Goal: Information Seeking & Learning: Learn about a topic

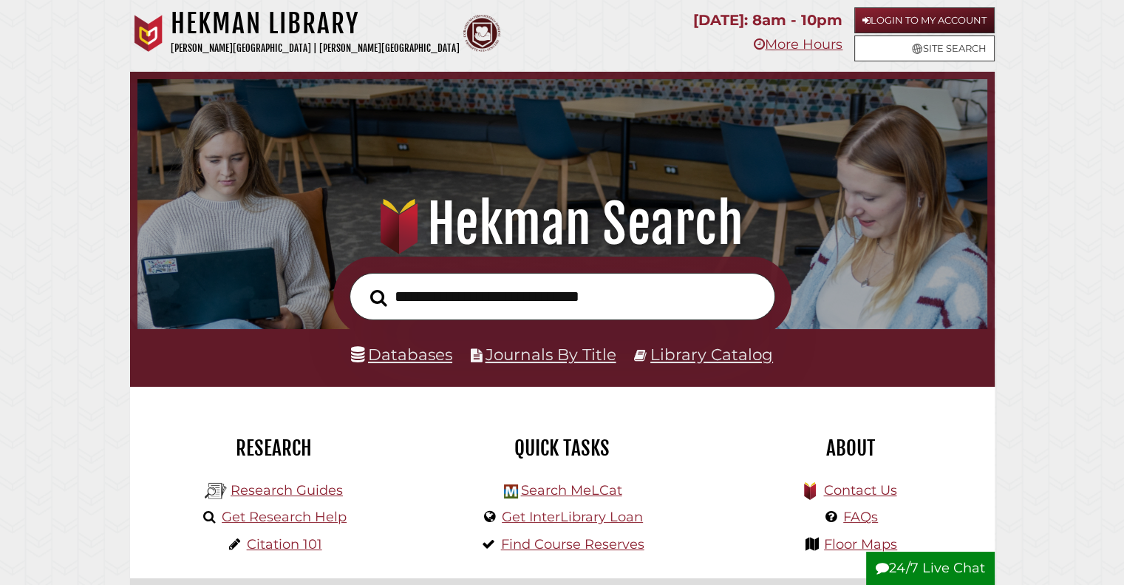
scroll to position [281, 842]
click at [497, 293] on input "text" at bounding box center [563, 297] width 426 height 48
type input "**********"
click at [363, 285] on button "Search" at bounding box center [379, 298] width 32 height 26
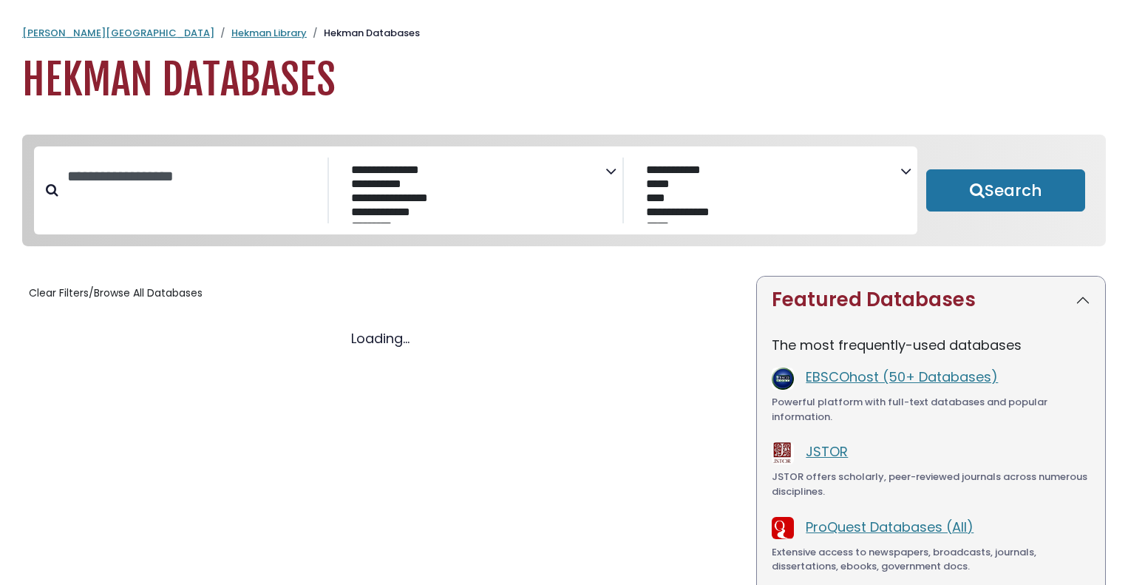
select select "Database Subject Filter"
select select "Database Vendors Filter"
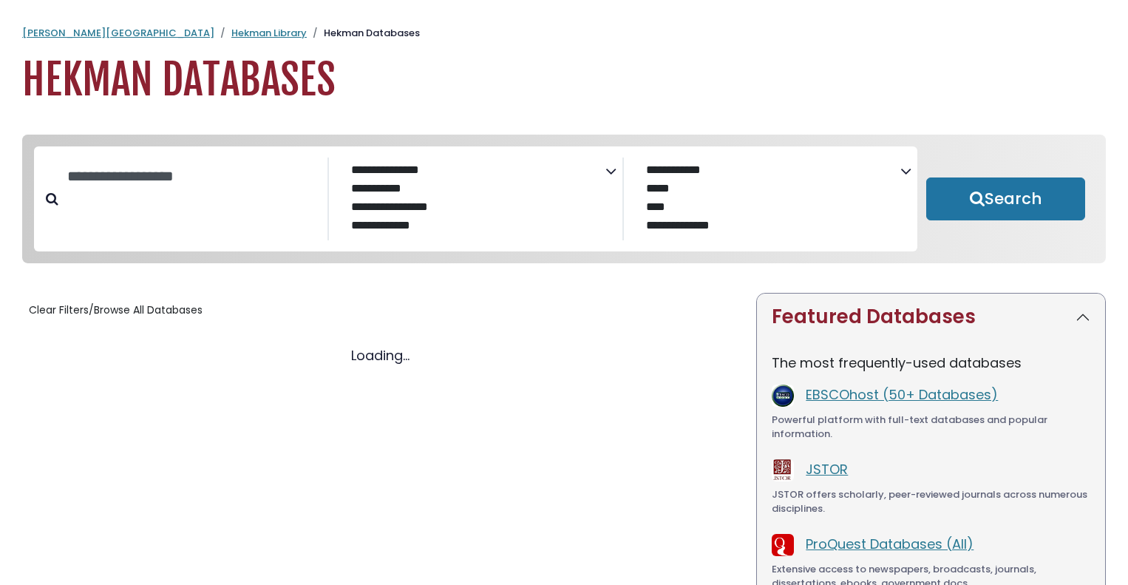
select select "Database Subject Filter"
select select "Database Vendors Filter"
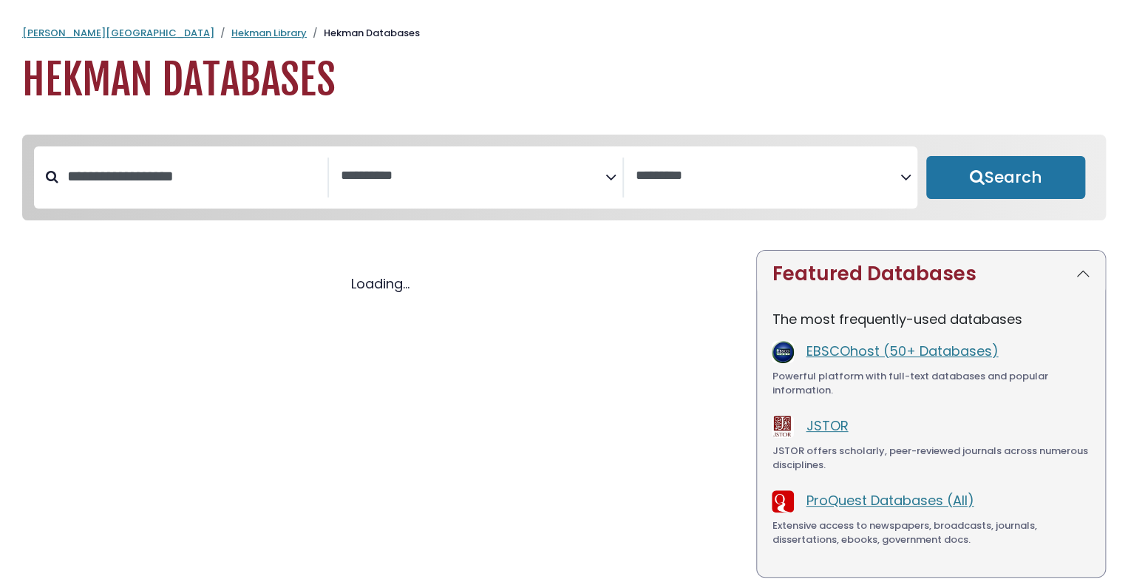
select select "Database Subject Filter"
select select "Database Vendors Filter"
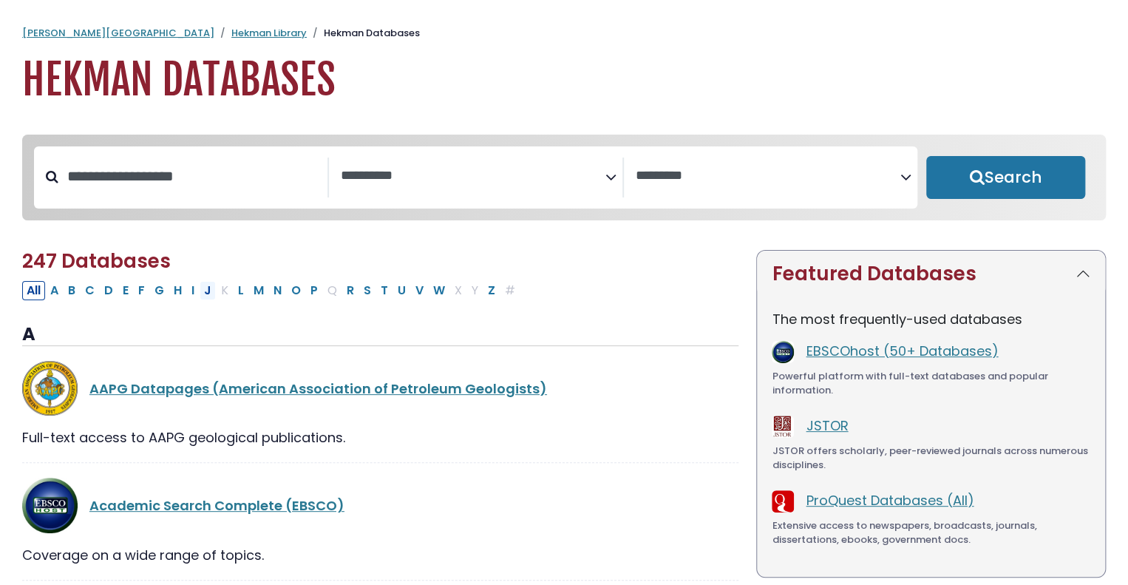
click at [205, 296] on button "J" at bounding box center [208, 290] width 16 height 19
select select "Database Subject Filter"
select select "Database Vendors Filter"
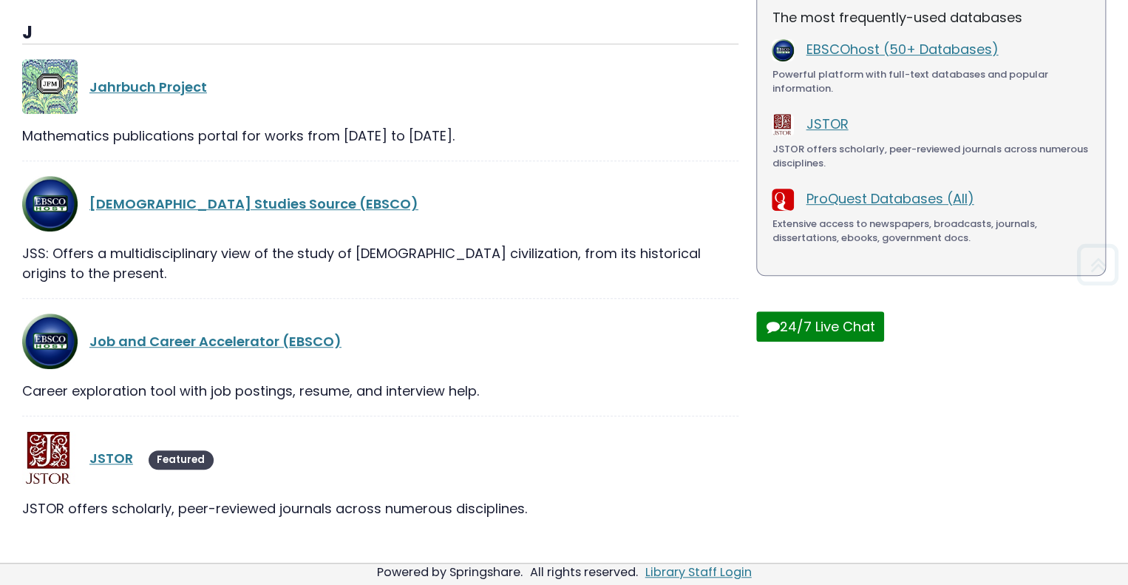
scroll to position [302, 0]
click at [103, 448] on link "JSTOR" at bounding box center [111, 457] width 44 height 18
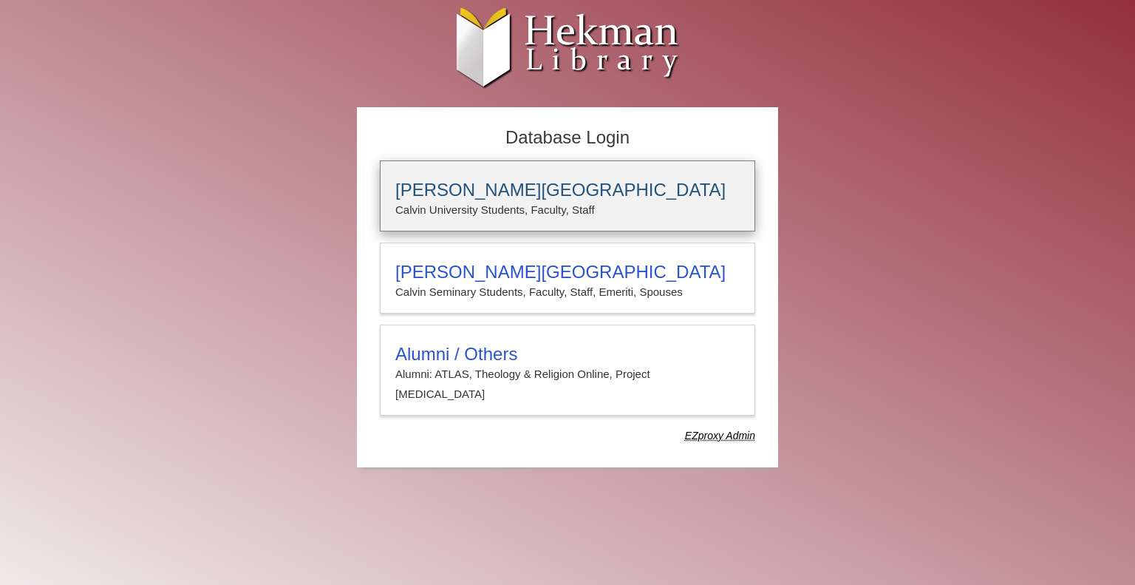
type input "********"
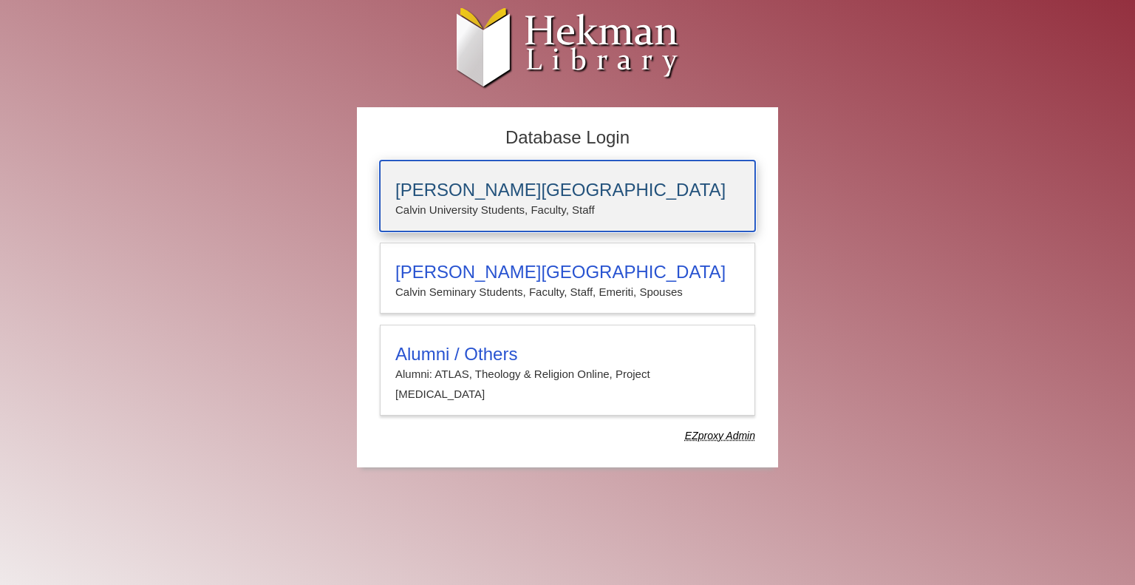
click at [455, 210] on p "Calvin University Students, Faculty, Staff" at bounding box center [567, 209] width 344 height 19
